Goal: Task Accomplishment & Management: Complete application form

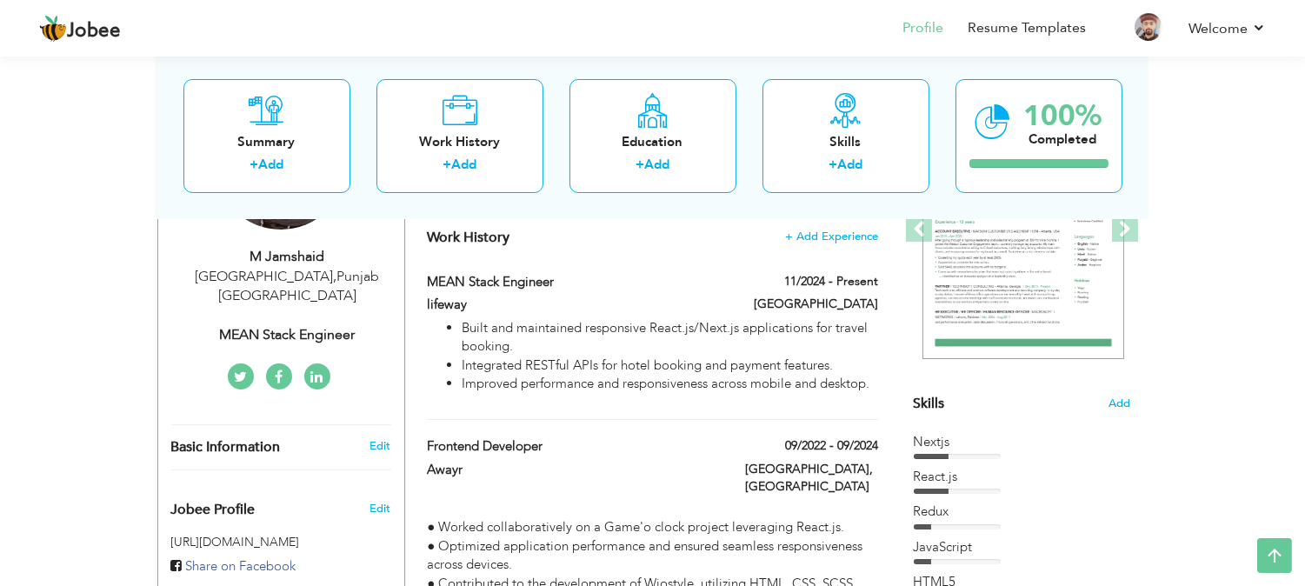
scroll to position [223, 0]
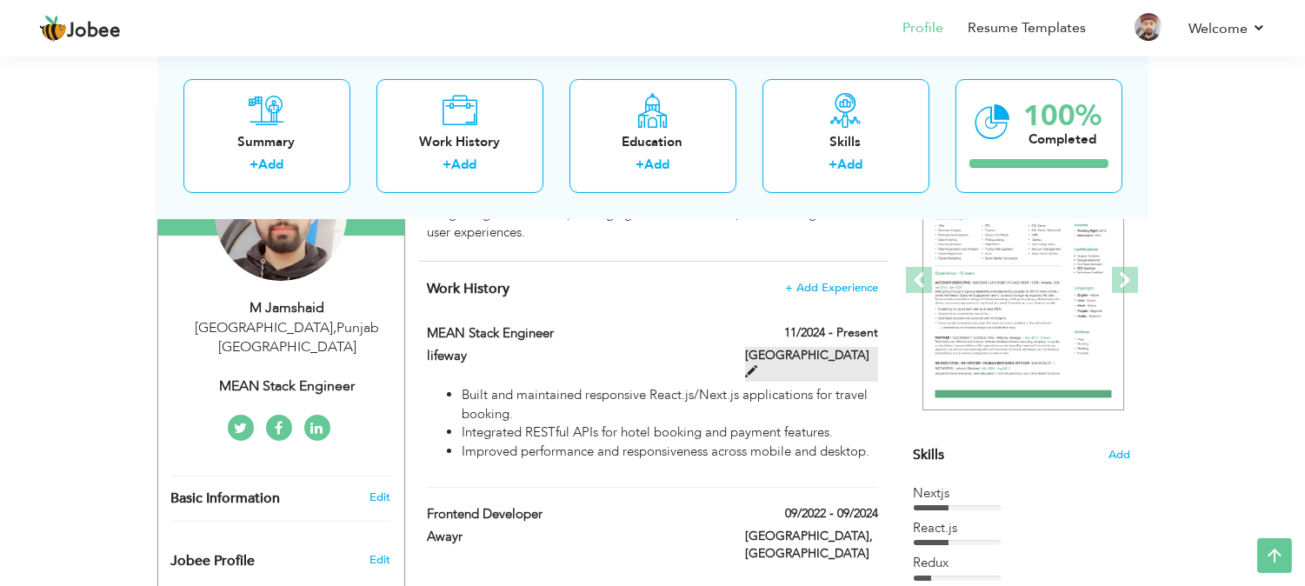
click at [848, 352] on label "[GEOGRAPHIC_DATA]" at bounding box center [811, 364] width 133 height 35
type input "MEAN Stack Engineer"
type input "lifeway"
type input "11/2024"
type input "[GEOGRAPHIC_DATA]"
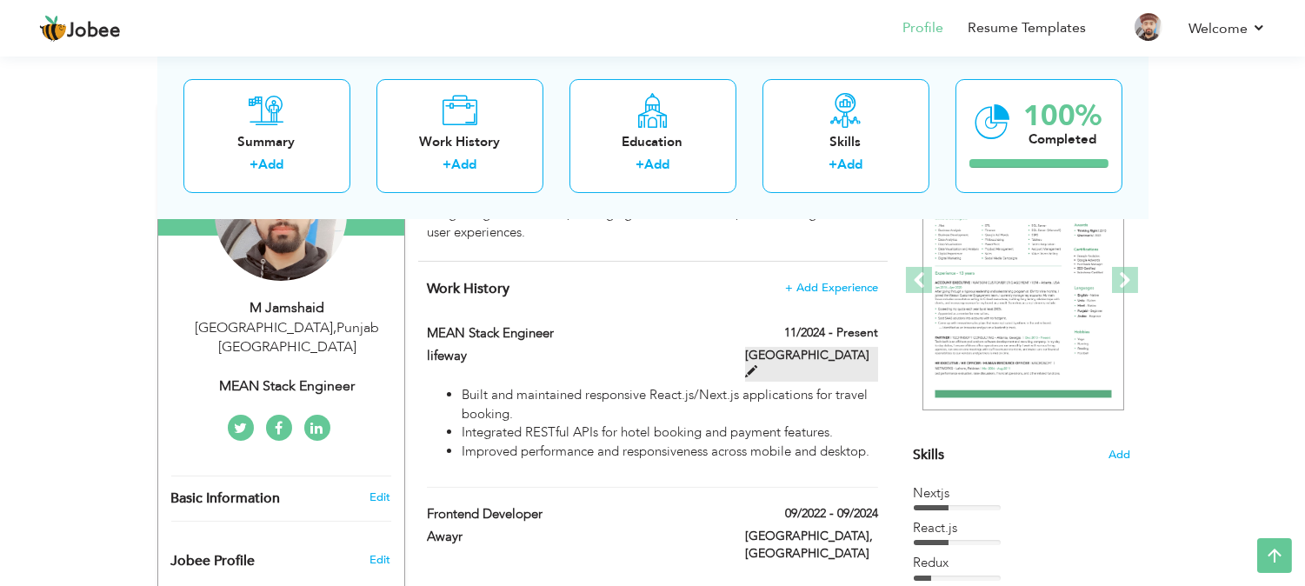
checkbox input "true"
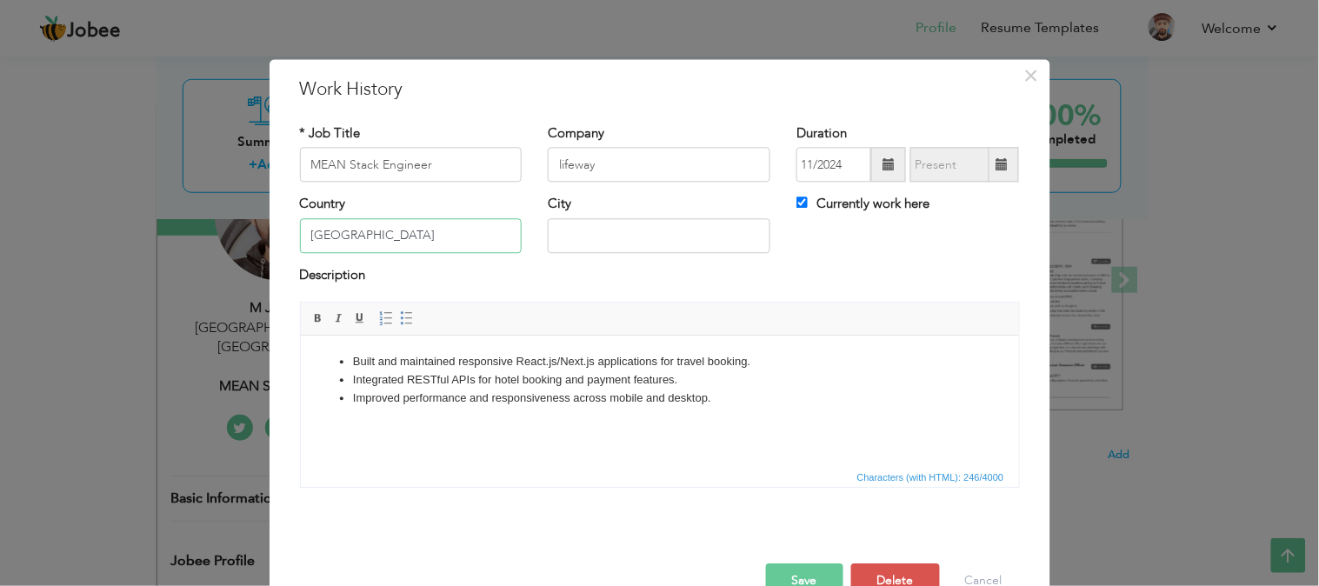
click at [388, 227] on input "[GEOGRAPHIC_DATA]" at bounding box center [411, 235] width 223 height 35
type input "P"
type input "d"
click at [388, 232] on input "[GEOGRAPHIC_DATA]" at bounding box center [411, 235] width 223 height 35
type input "[GEOGRAPHIC_DATA]"
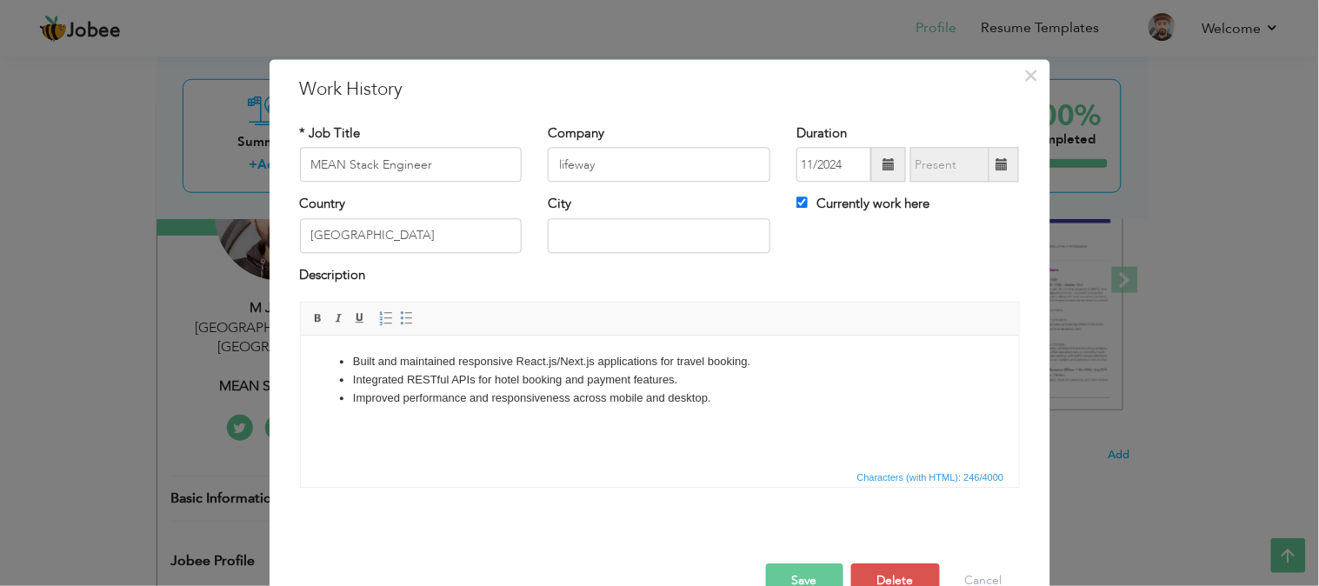
click at [774, 581] on button "Save" at bounding box center [804, 581] width 77 height 35
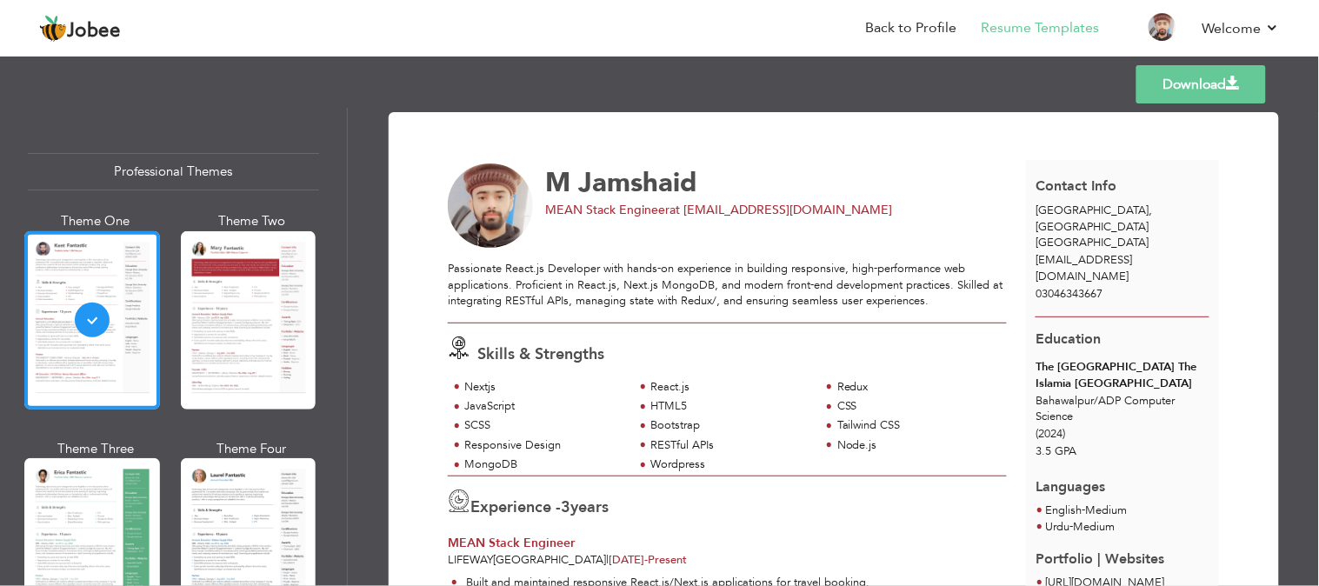
scroll to position [70, 0]
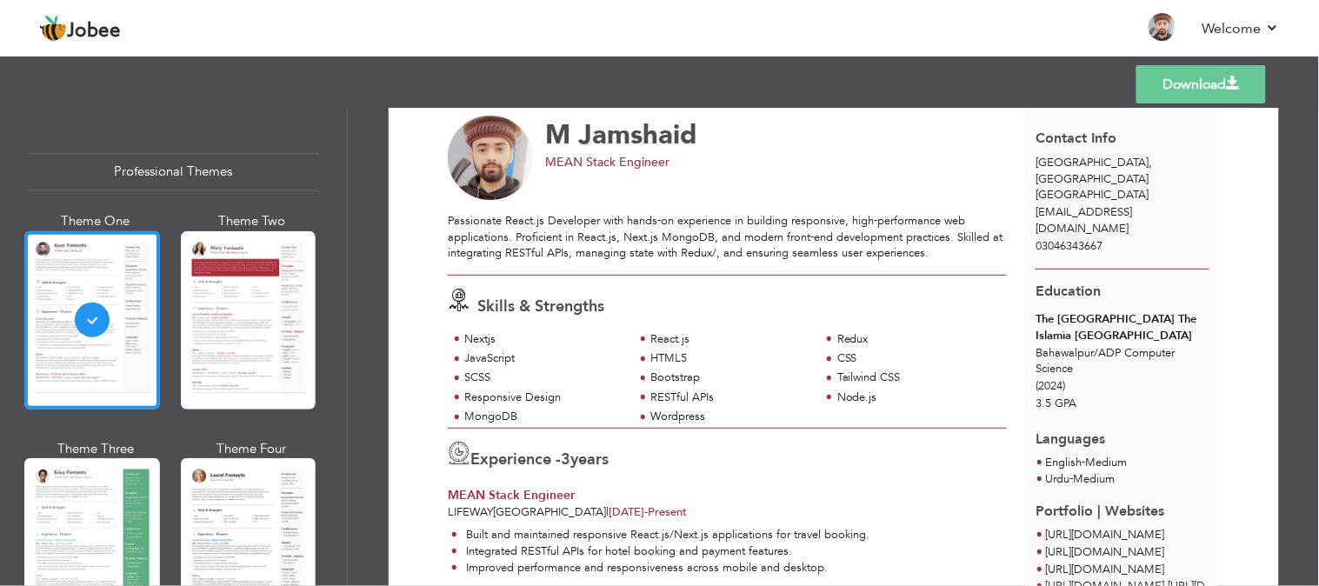
scroll to position [83, 0]
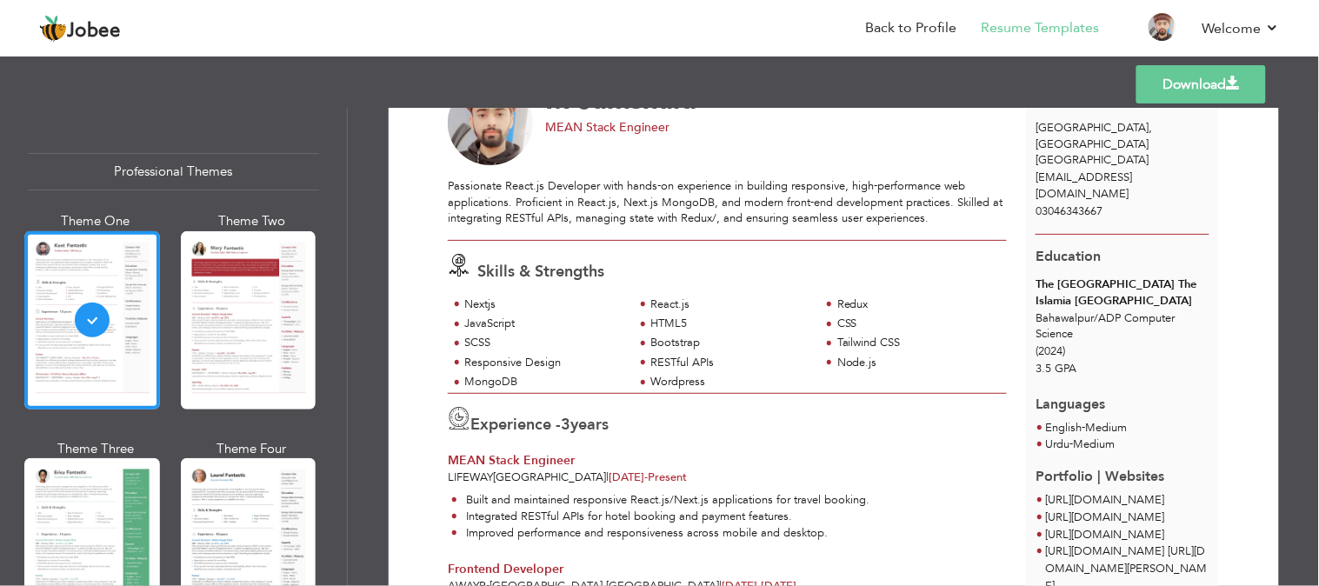
click at [1166, 91] on link "Download" at bounding box center [1201, 84] width 130 height 38
